Goal: Task Accomplishment & Management: Use online tool/utility

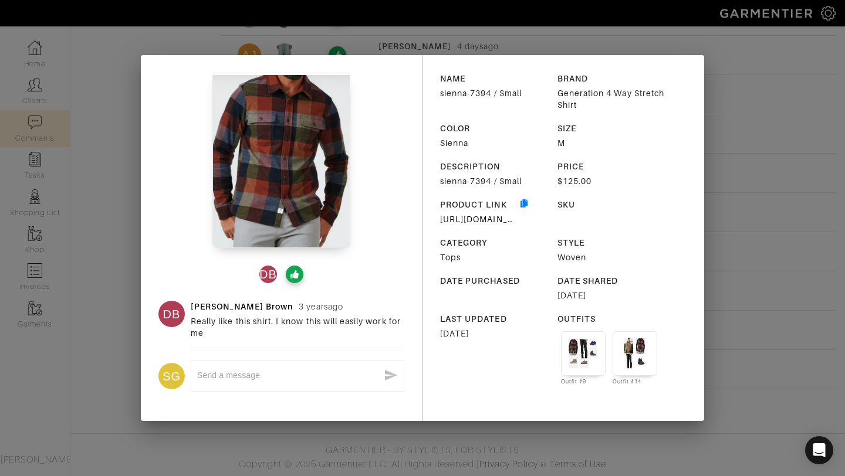
scroll to position [642, 0]
click at [721, 91] on div "DB DB [PERSON_NAME] [DATE] Really like this shirt. I know this will easily work…" at bounding box center [422, 238] width 845 height 476
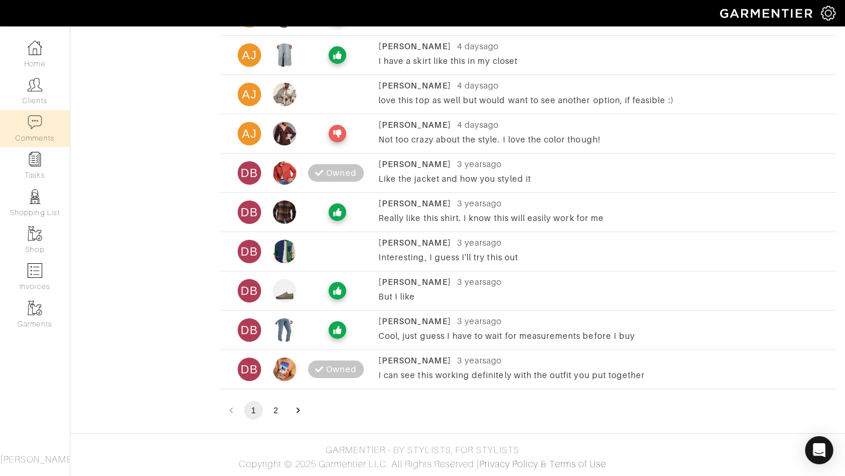
click at [309, 291] on div at bounding box center [337, 291] width 59 height 18
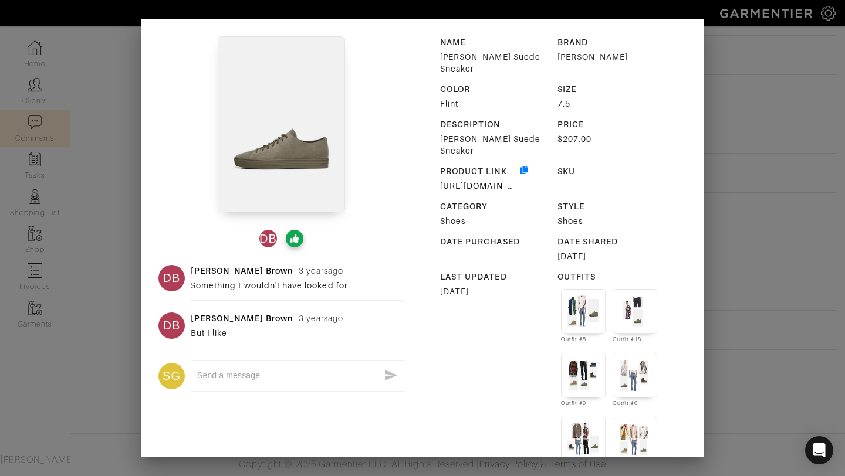
click at [636, 360] on img at bounding box center [635, 376] width 32 height 32
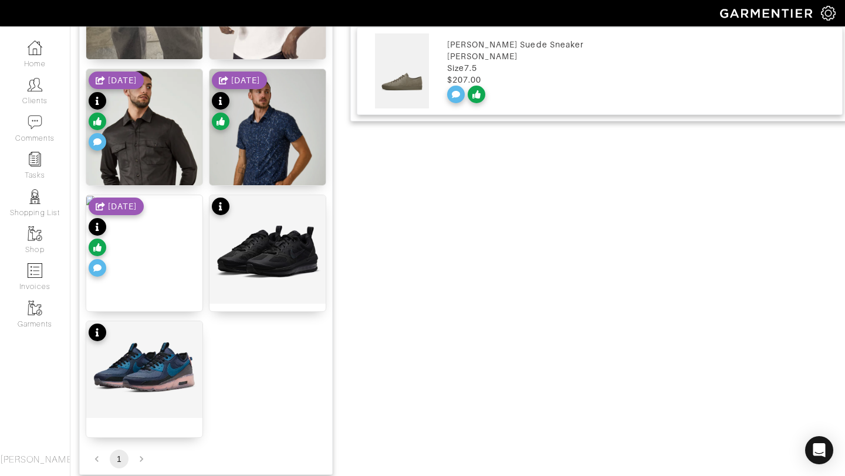
scroll to position [880, 0]
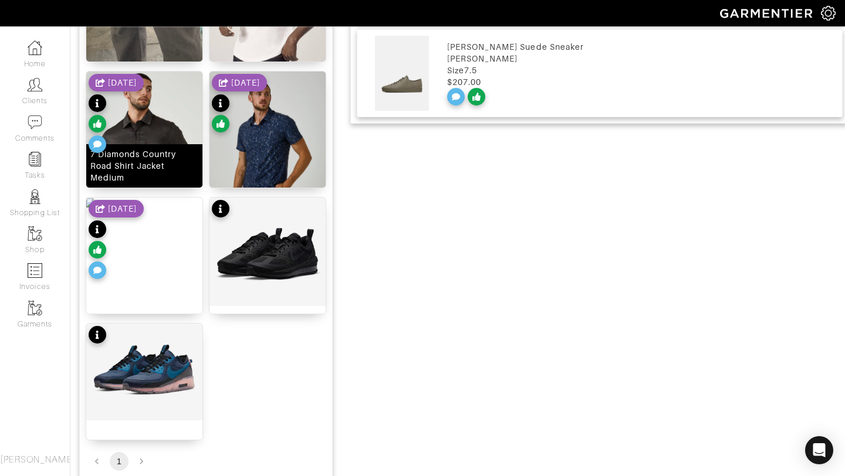
click at [154, 177] on div "7 Diamonds Country Road Shirt Jacket Medium" at bounding box center [144, 165] width 108 height 35
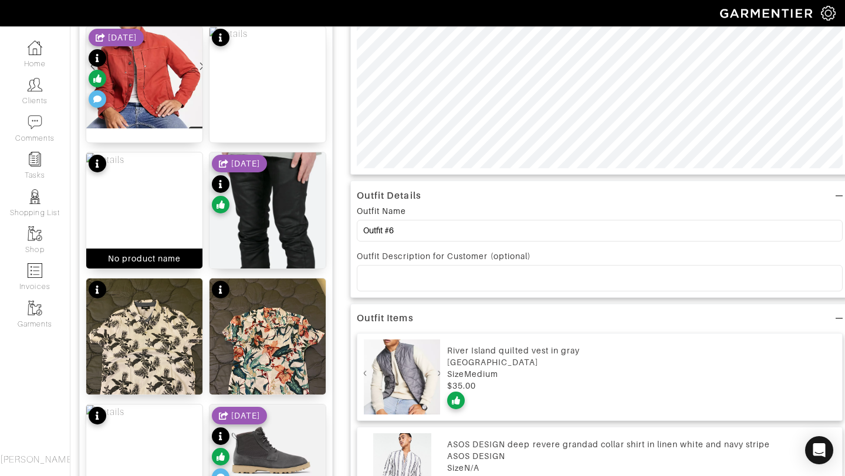
scroll to position [103, 0]
